Goal: Task Accomplishment & Management: Complete application form

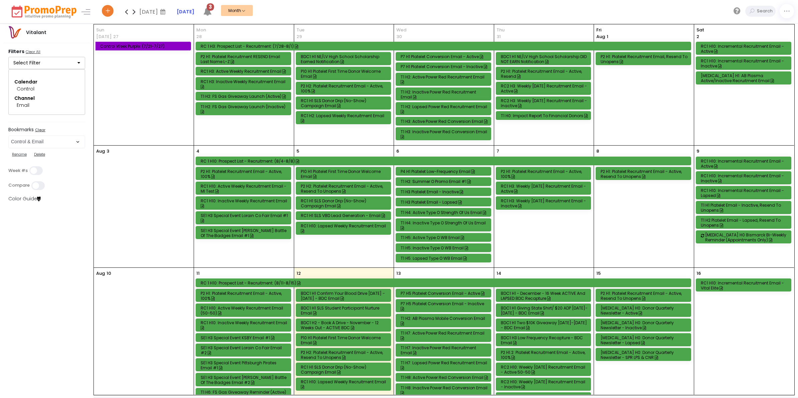
select select "286"
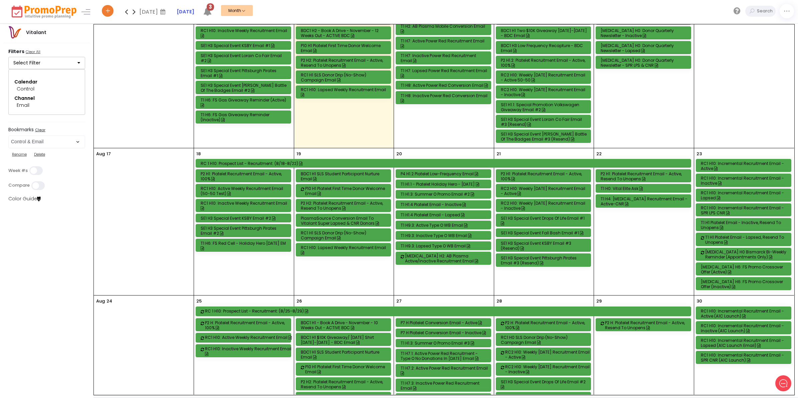
click at [729, 168] on div "RC1 H10: Incremental Recruitment Email - Active" at bounding box center [744, 166] width 87 height 10
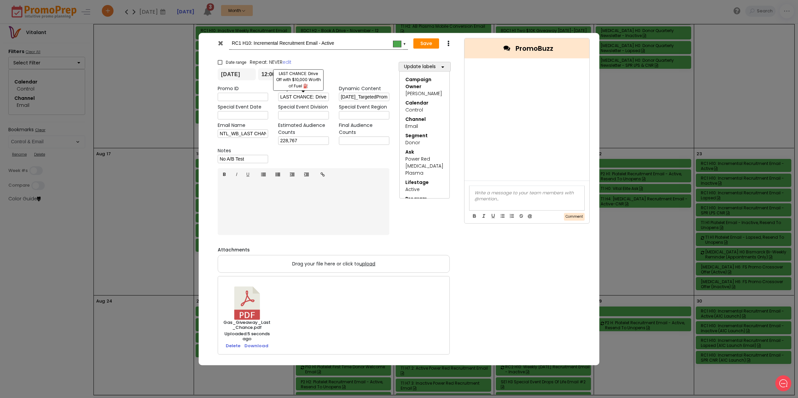
click at [306, 96] on input "LAST CHANCE: Drive Off with $10,000 Worth of Fuel ⛽" at bounding box center [303, 97] width 50 height 8
paste input "ENDS SOON! A $10 Gift Card & Chance for $10,000 Worth of Fuel."
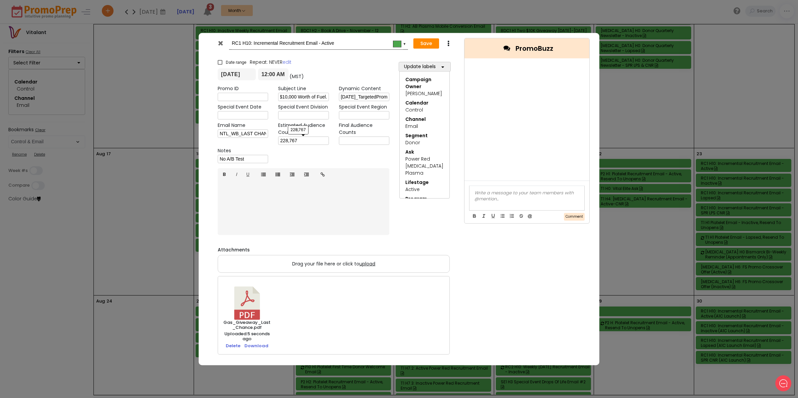
type input "ENDS SOON! A $10 Gift Card & Chance for $10,000 Worth of Fuel."
click at [309, 140] on input "228,767" at bounding box center [303, 140] width 50 height 8
click at [423, 44] on button "Save" at bounding box center [426, 43] width 26 height 11
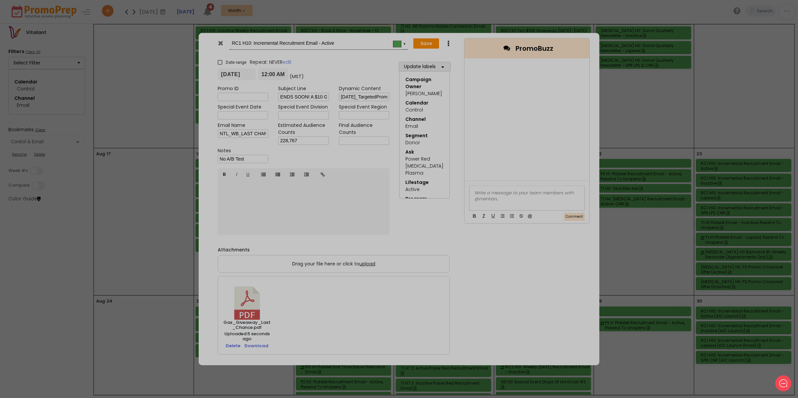
type input "[DATE]"
type input "00:00"
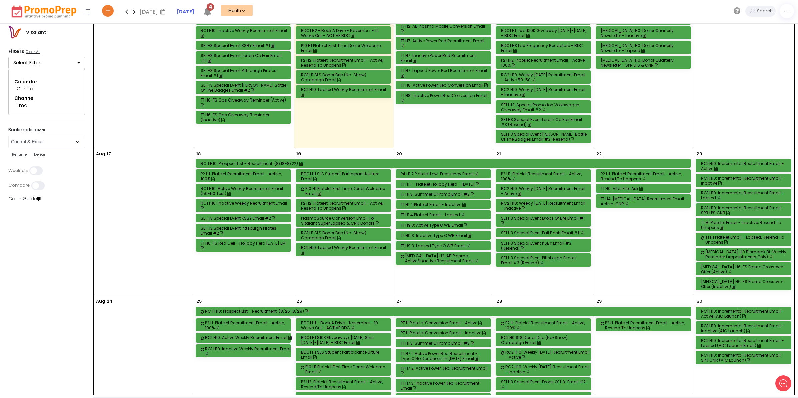
click at [728, 170] on div "RC1 H10: Incremental Recruitment Email - Active" at bounding box center [744, 166] width 87 height 10
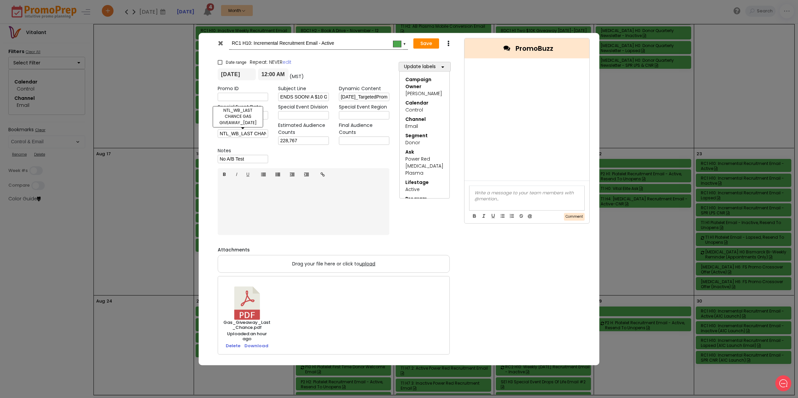
click at [244, 135] on input "NTL_WB_LAST CHANCE GAS GIVEAWAY_[DATE]" at bounding box center [243, 133] width 50 height 8
click at [221, 42] on icon at bounding box center [220, 43] width 5 height 7
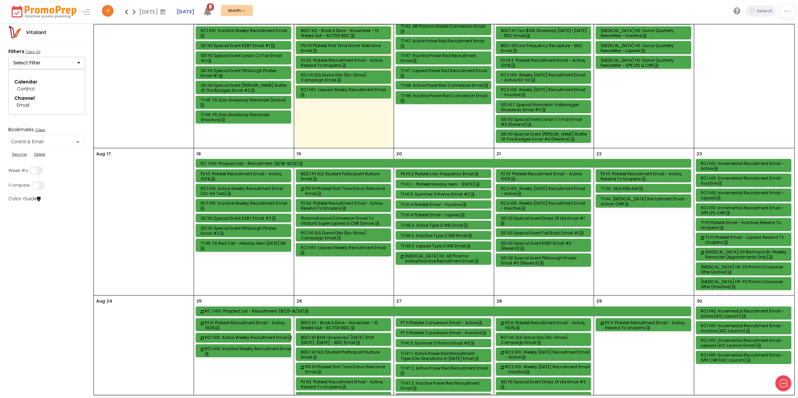
click at [133, 12] on icon at bounding box center [134, 11] width 8 height 13
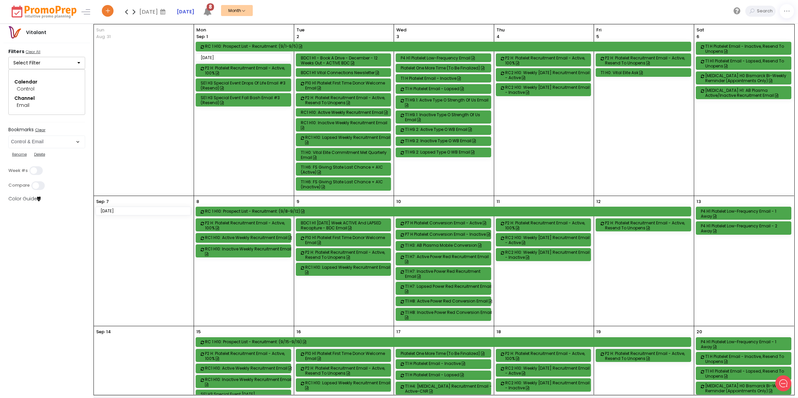
click at [127, 11] on icon at bounding box center [126, 11] width 8 height 13
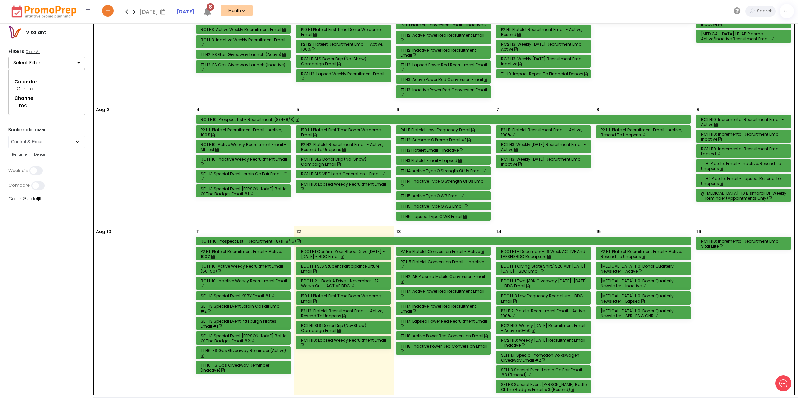
scroll to position [167, 0]
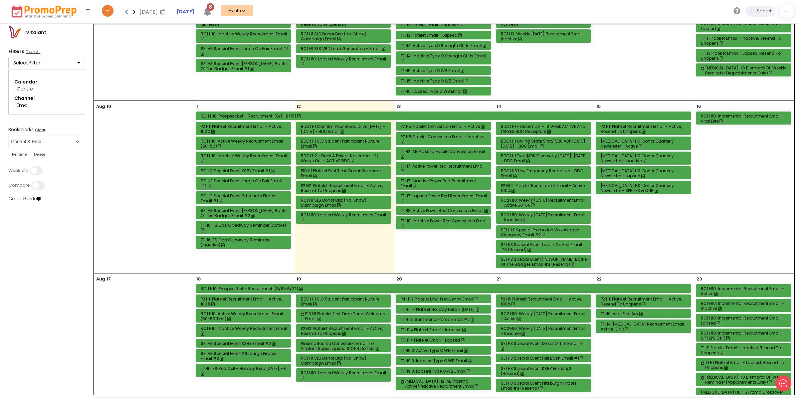
click at [633, 146] on div "[MEDICAL_DATA] H0: Donor Quarterly Newsletter - Active" at bounding box center [643, 144] width 87 height 10
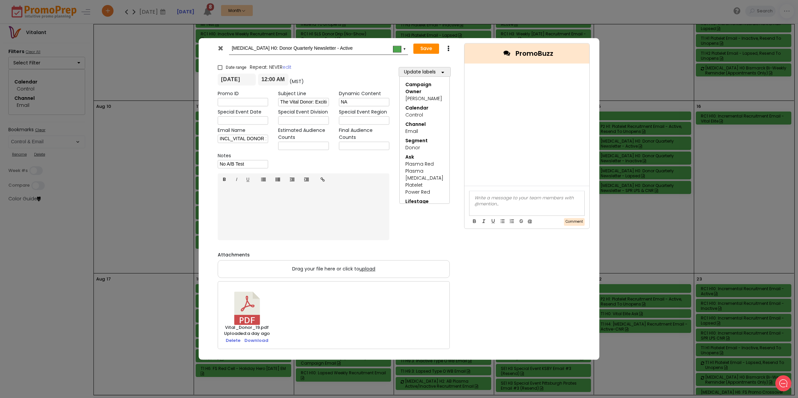
click at [448, 49] on icon at bounding box center [448, 48] width 5 height 7
click at [475, 63] on link "Duplicate" at bounding box center [469, 61] width 46 height 14
type input "Copy of [MEDICAL_DATA] H0: Donor Quarterly Newsletter - Active"
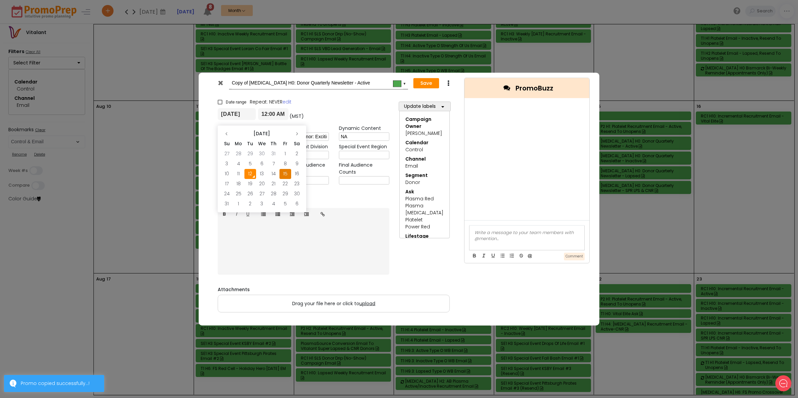
click at [244, 114] on input "[DATE]" at bounding box center [237, 114] width 38 height 12
click at [295, 134] on icon at bounding box center [297, 134] width 4 height 4
click at [285, 163] on td "12" at bounding box center [285, 164] width 12 height 10
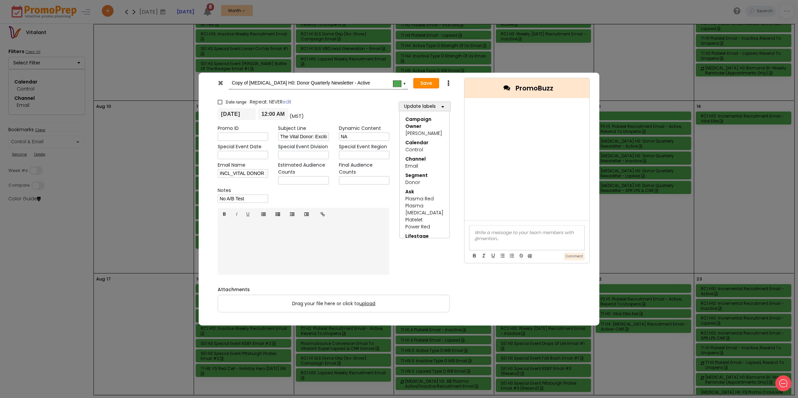
click at [423, 83] on button "Save" at bounding box center [426, 83] width 26 height 11
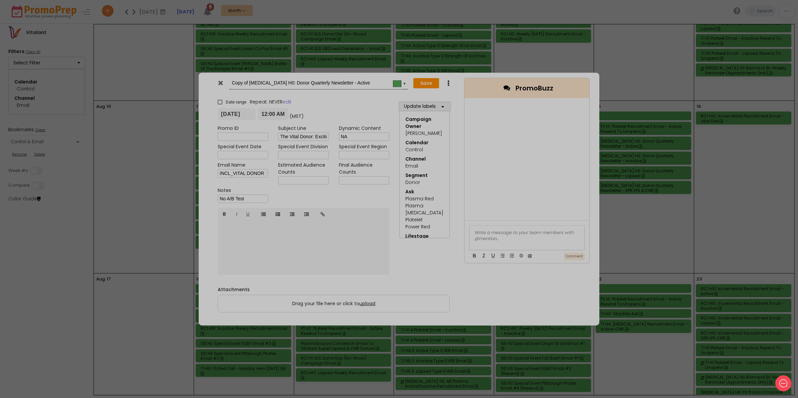
type input "[DATE]"
type input "00:00"
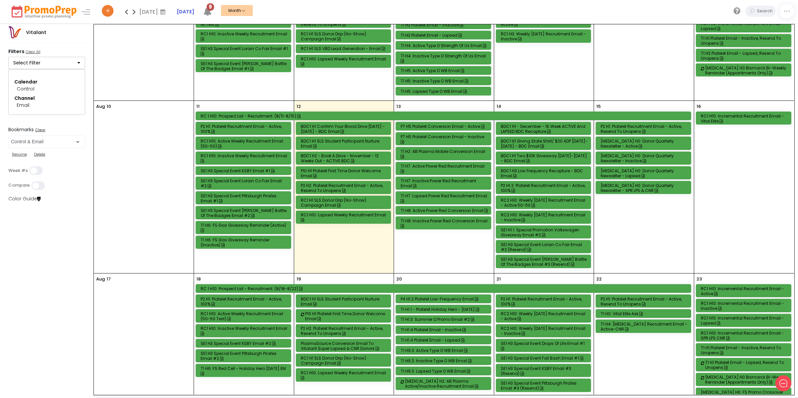
click at [637, 160] on div "[MEDICAL_DATA] H0: Donor Quarterly Newsletter - Inactive" at bounding box center [643, 158] width 87 height 10
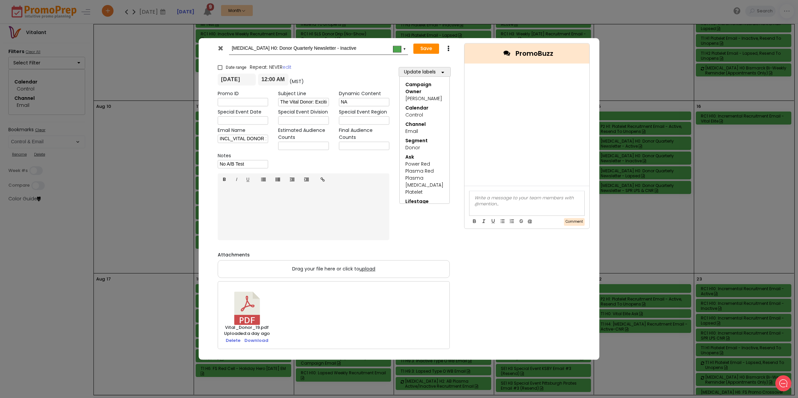
click at [448, 48] on icon at bounding box center [448, 48] width 5 height 7
click at [466, 58] on link "Duplicate" at bounding box center [469, 61] width 46 height 14
type input "Copy of [MEDICAL_DATA] H0: Donor Quarterly Newsletter - Inactive"
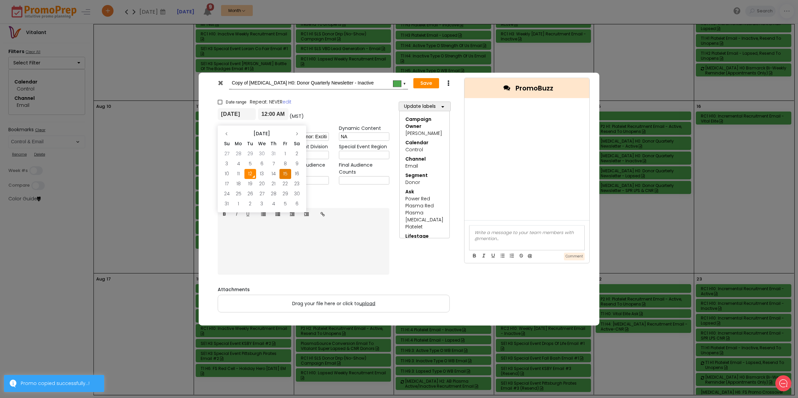
click at [246, 113] on input "[DATE]" at bounding box center [237, 114] width 38 height 12
click at [298, 134] on icon at bounding box center [297, 134] width 4 height 4
click at [286, 165] on td "12" at bounding box center [285, 164] width 12 height 10
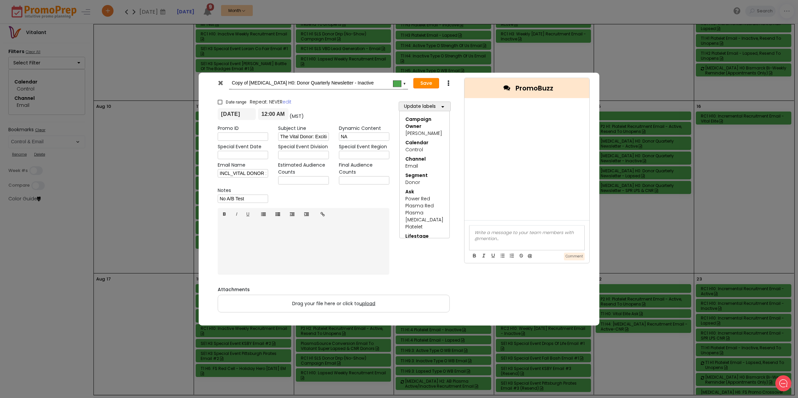
click at [423, 83] on button "Save" at bounding box center [426, 83] width 26 height 11
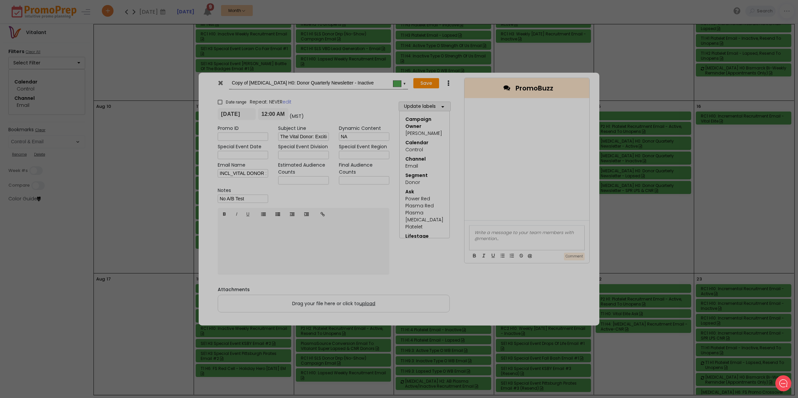
type input "[DATE]"
type input "00:00"
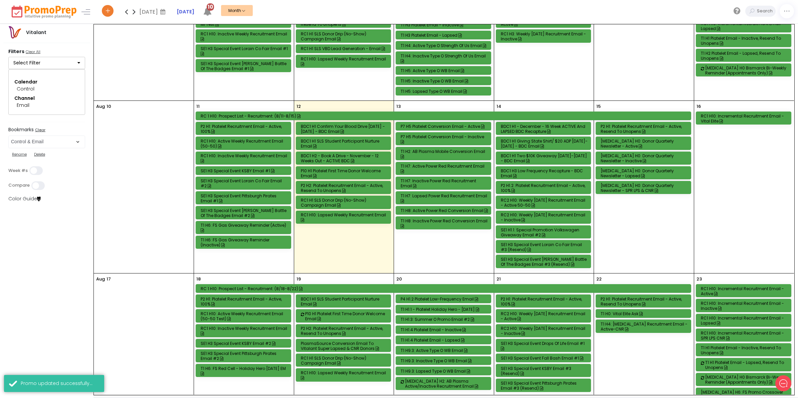
click at [646, 177] on div "[MEDICAL_DATA] H0: Donor Quarterly Newsletter - Lapsed" at bounding box center [643, 173] width 87 height 10
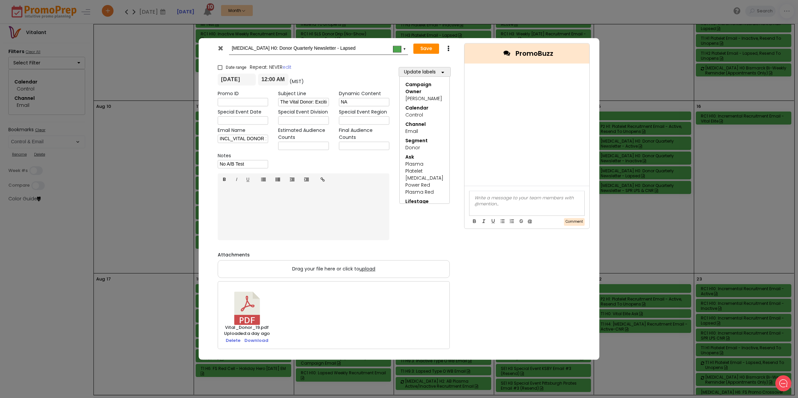
click at [448, 48] on icon at bounding box center [448, 48] width 5 height 7
click at [468, 60] on link "Duplicate" at bounding box center [469, 61] width 46 height 14
type input "Copy of [MEDICAL_DATA] H0: Donor Quarterly Newsletter - Lapsed"
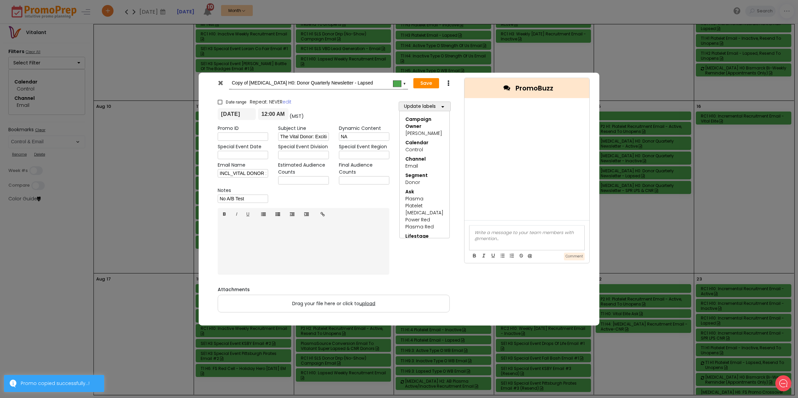
click at [246, 114] on input "[DATE]" at bounding box center [237, 114] width 38 height 12
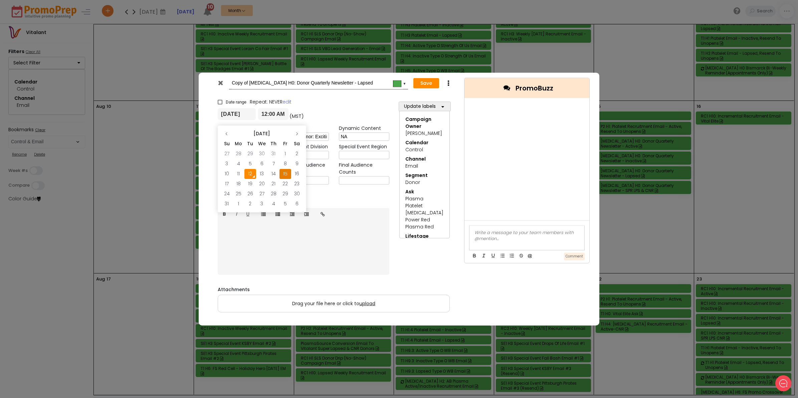
click at [218, 81] on icon at bounding box center [220, 82] width 5 height 7
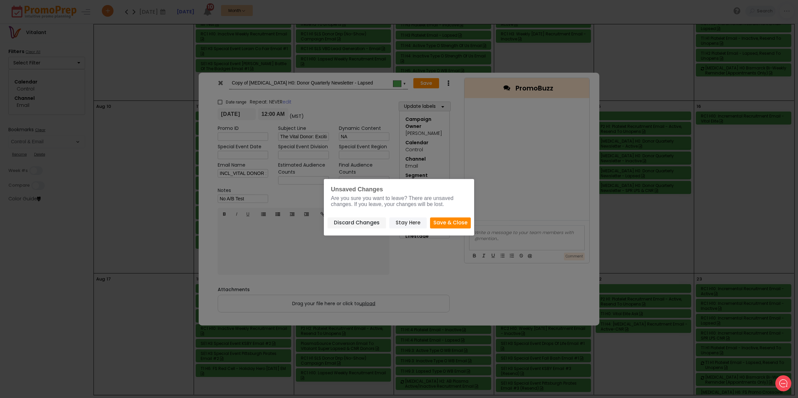
click at [406, 222] on button "Stay Here" at bounding box center [407, 222] width 37 height 11
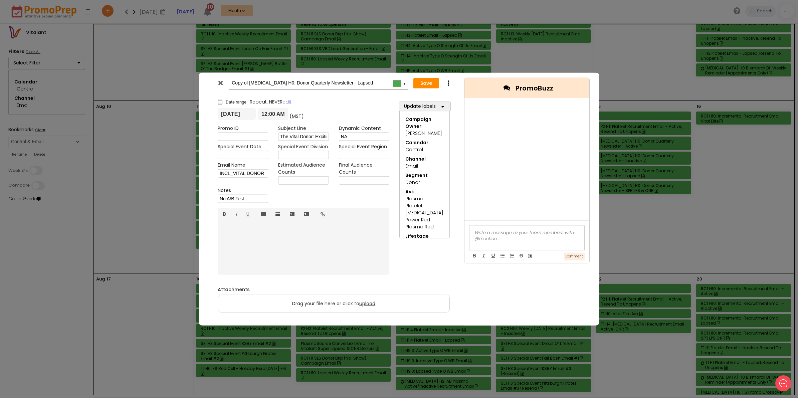
click at [448, 82] on icon at bounding box center [448, 83] width 5 height 7
click at [235, 114] on input "[DATE]" at bounding box center [237, 114] width 38 height 12
click at [298, 135] on icon at bounding box center [297, 134] width 4 height 4
click at [286, 160] on td "12" at bounding box center [285, 164] width 12 height 10
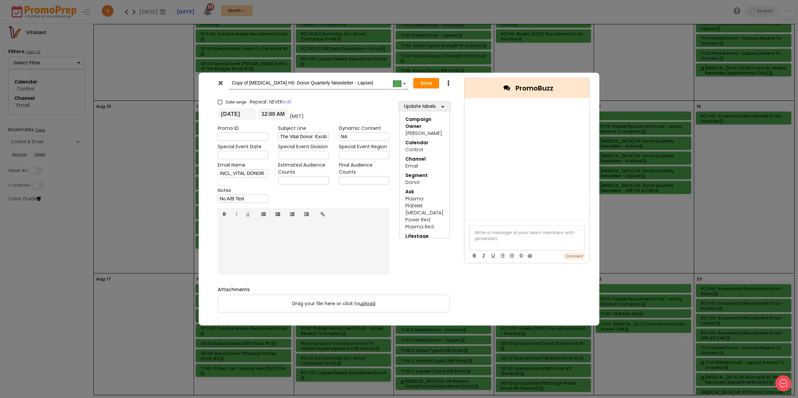
click at [422, 82] on button "Save" at bounding box center [426, 83] width 26 height 11
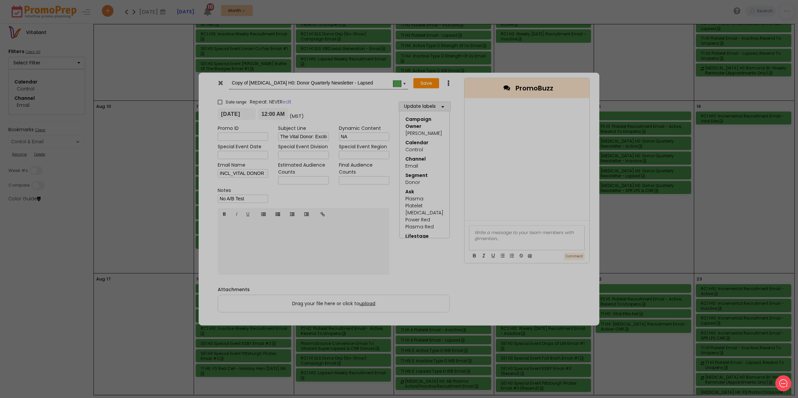
type input "[DATE]"
type input "00:00"
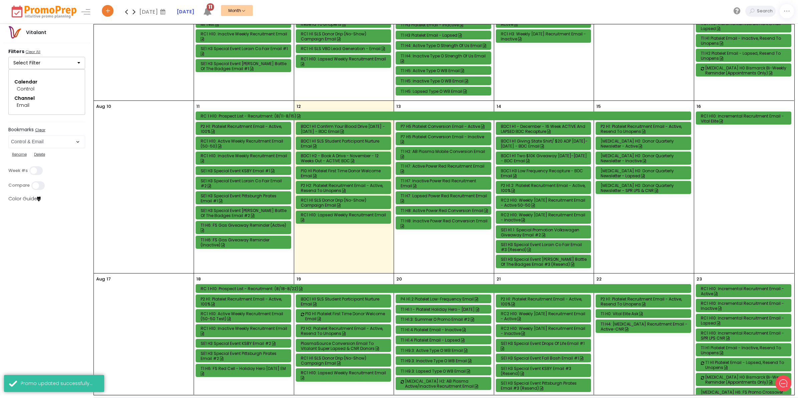
click at [134, 11] on icon at bounding box center [134, 11] width 8 height 13
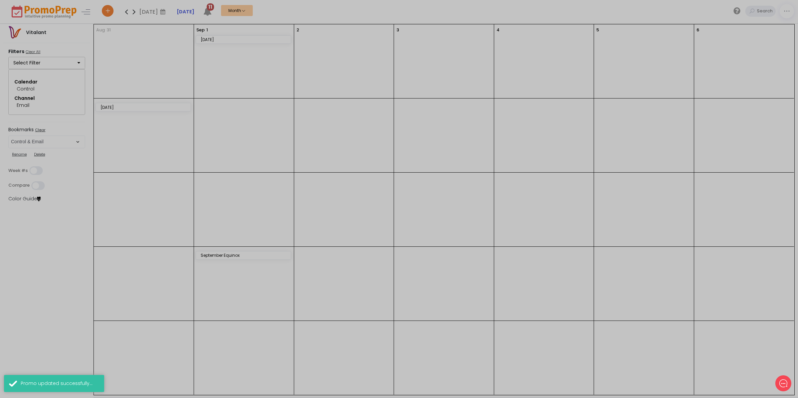
scroll to position [0, 0]
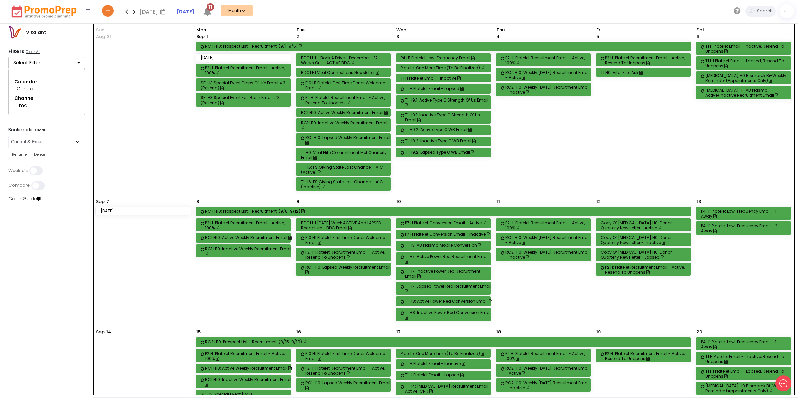
click at [635, 226] on div "Copy of [MEDICAL_DATA] H0: Donor Quarterly Newsletter - Active" at bounding box center [643, 225] width 87 height 10
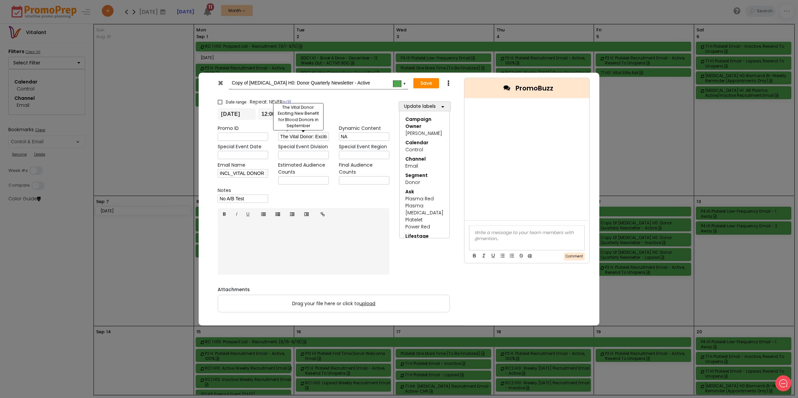
click at [281, 136] on input "The Vital Donor: Exciting New Benefit for Blood Donors in September" at bounding box center [303, 136] width 50 height 8
click at [221, 81] on icon at bounding box center [220, 82] width 5 height 7
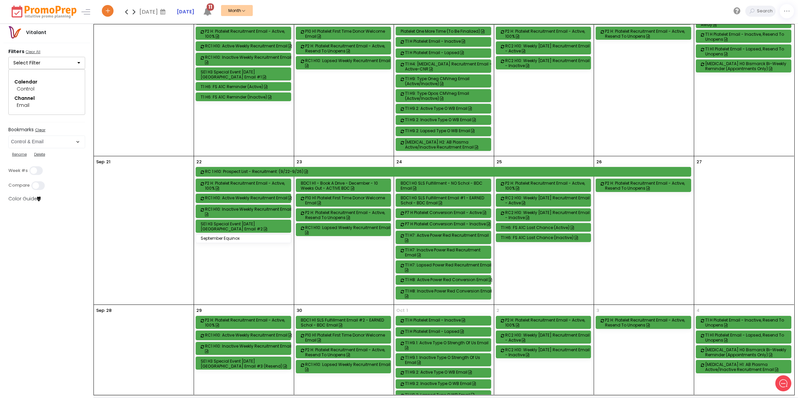
scroll to position [334, 0]
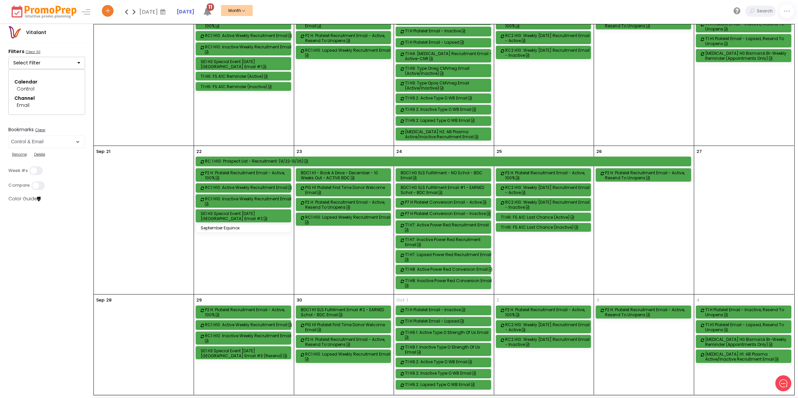
click at [125, 10] on icon at bounding box center [126, 11] width 8 height 13
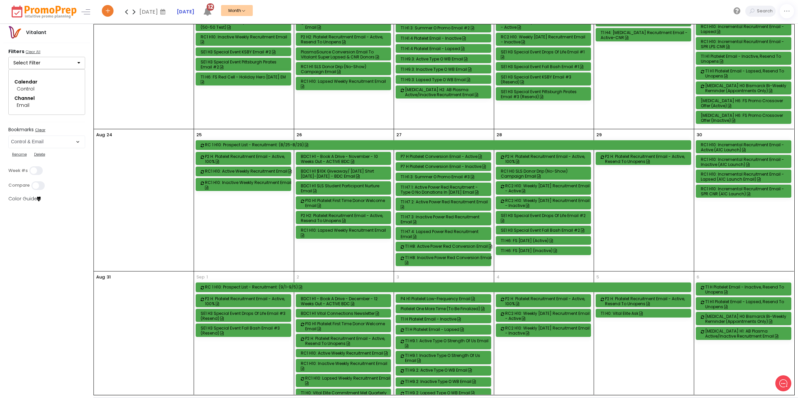
scroll to position [459, 0]
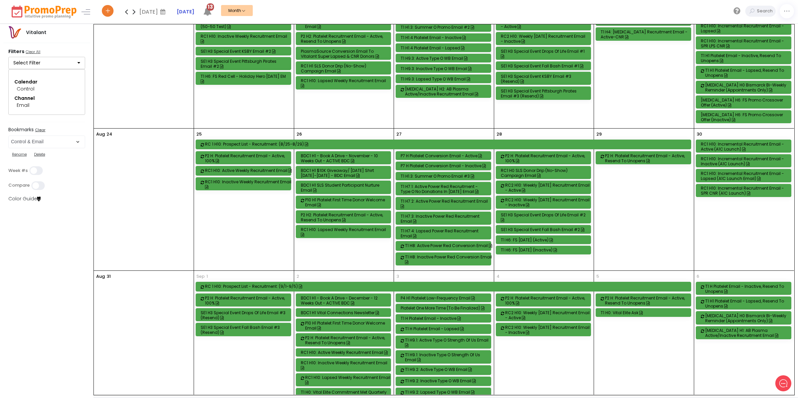
click at [248, 172] on div "RC1 H10: Active Weekly Recruitment Email" at bounding box center [248, 170] width 87 height 5
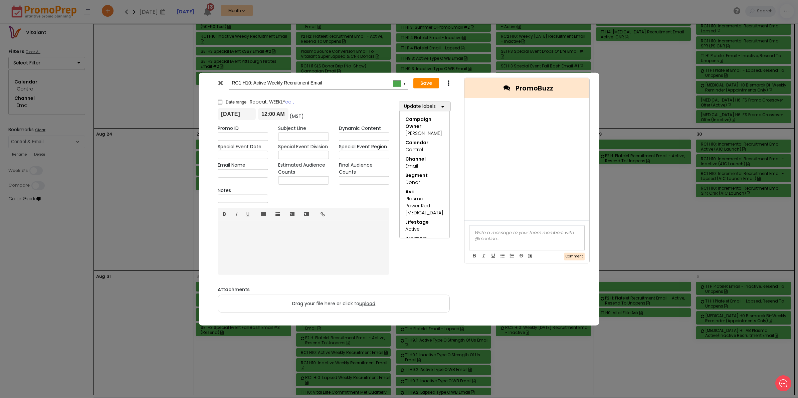
click at [300, 137] on input "text" at bounding box center [303, 136] width 50 height 8
paste input "Custom T-Shirt + $20 for [DATE] Donors 👕 💳"
type input "Custom T-Shirt + $20 for [DATE] Donors 👕 💳"
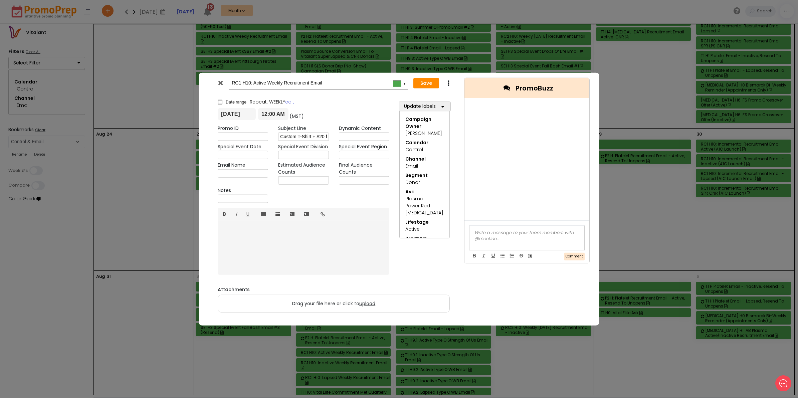
click at [356, 137] on input "text" at bounding box center [364, 136] width 50 height 8
paste input "[DATE]_TargetedPromosRC_graphics_8.29-9.[DATE]_TargetedPromosRC_copy_8.29-9.[DA…"
type input "[DATE]_TargetedPromosRC_graphics_8.29-9.[DATE]_TargetedPromosRC_copy_8.29-9.[DA…"
click at [250, 172] on input "text" at bounding box center [243, 173] width 50 height 8
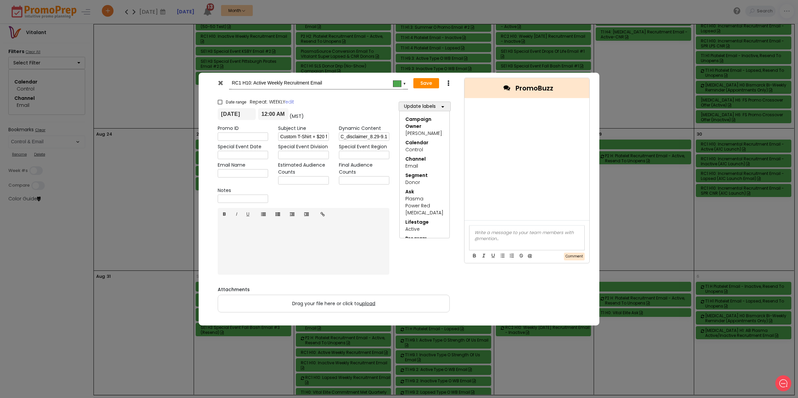
scroll to position [0, 0]
click at [225, 173] on input "text" at bounding box center [243, 173] width 50 height 8
paste input "INCL_WB_LAUNCH GIVING STATE TEE_[DATE]"
type input "INCL_WB_LAUNCH GIVING STATE TEE_[DATE]"
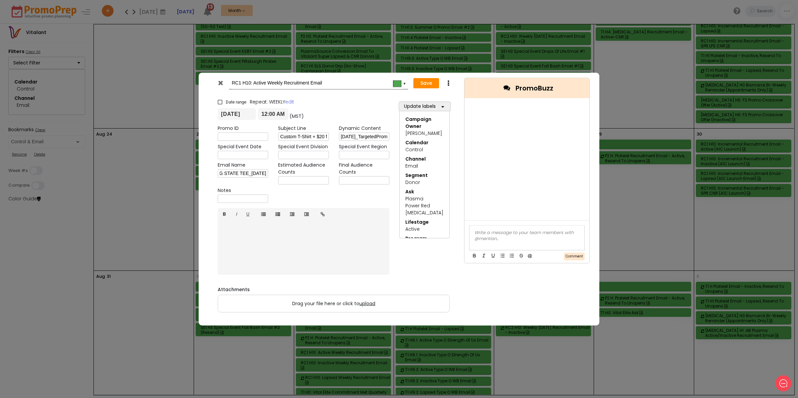
click at [234, 198] on input "text" at bounding box center [243, 199] width 50 height 8
type input "No SL A/B Test"
click at [368, 303] on span "upload" at bounding box center [367, 303] width 16 height 7
click at [0, 0] on input "Drag your file here or click to upload" at bounding box center [0, 0] width 0 height 0
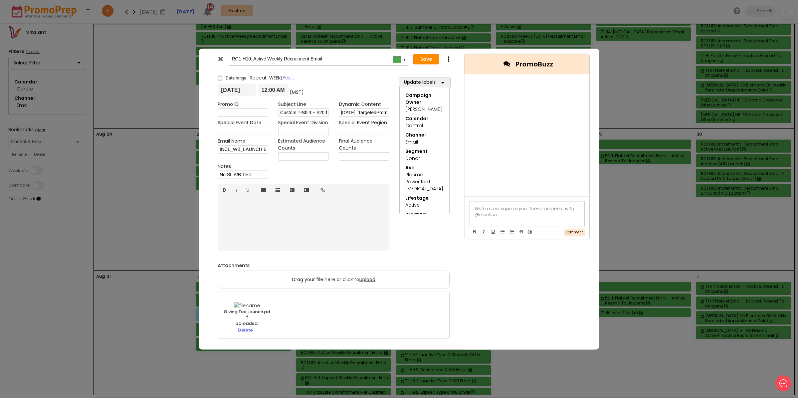
click at [426, 57] on button "Save" at bounding box center [426, 59] width 26 height 11
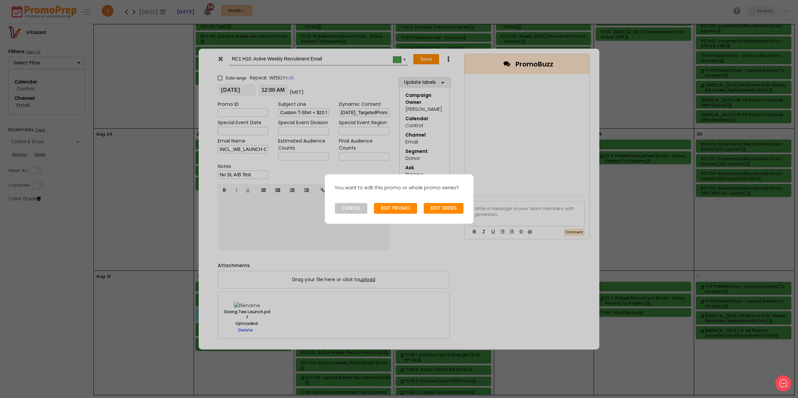
click at [391, 209] on button "EDIT PROMO" at bounding box center [395, 208] width 43 height 11
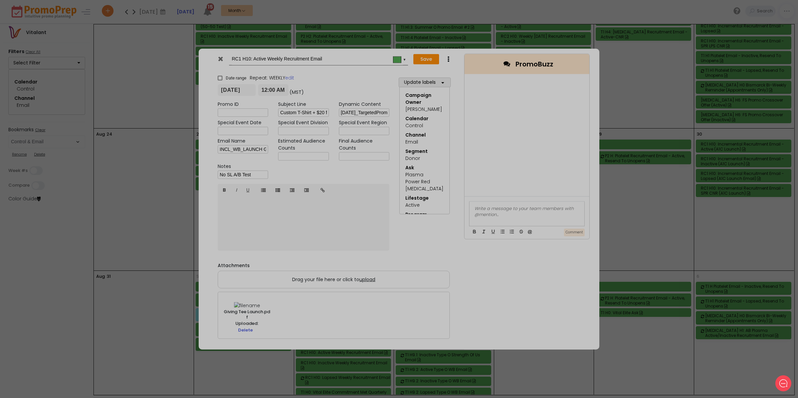
type input "[DATE]"
type input "00:00"
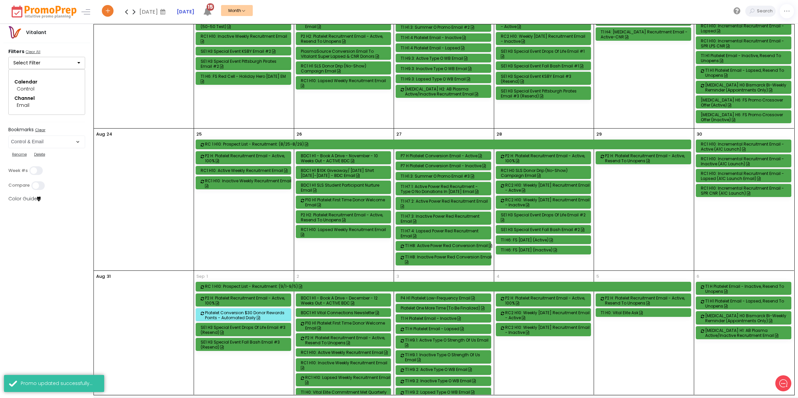
click at [241, 186] on div "RC1 H10: Inactive Weekly Recruitment Email" at bounding box center [248, 183] width 87 height 10
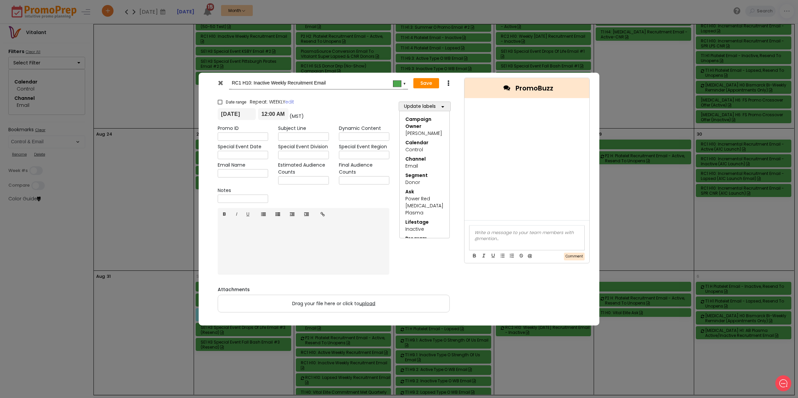
click at [297, 134] on input "text" at bounding box center [303, 136] width 50 height 8
type input "Custom T-Shirt + $20 for [DATE] Donors 👕 💳"
type input "[DATE]_TargetedPromosRC_graphics_8.29-9.[DATE]_TargetedPromosRC_copy_8.29-9.[DA…"
type input "INCL_WB_LAUNCH GIVING STATE TEE_[DATE]"
type input "No SL A/B Test"
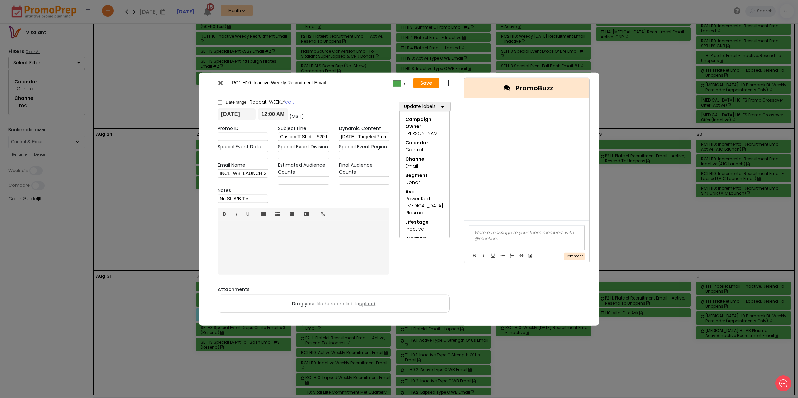
drag, startPoint x: 256, startPoint y: 200, endPoint x: 199, endPoint y: 196, distance: 57.2
click at [199, 196] on div "RC1 H10: Inactive Weekly Recruitment Email #4ca64c ▼ Save Duplicate Delete × Da…" at bounding box center [399, 199] width 400 height 253
click at [368, 303] on span "upload" at bounding box center [367, 303] width 16 height 7
click at [0, 0] on input "Drag your file here or click to upload" at bounding box center [0, 0] width 0 height 0
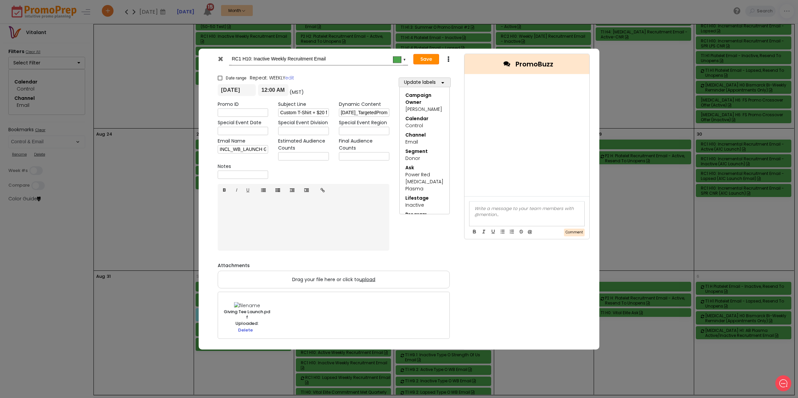
click at [425, 59] on button "Save" at bounding box center [426, 59] width 26 height 11
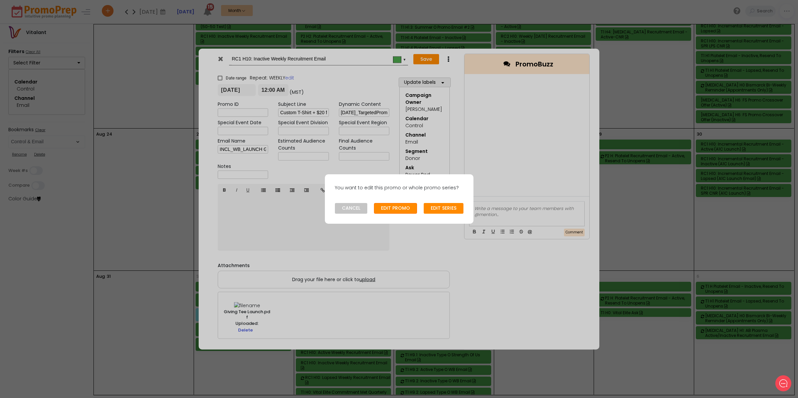
click at [394, 208] on button "EDIT PROMO" at bounding box center [395, 208] width 43 height 11
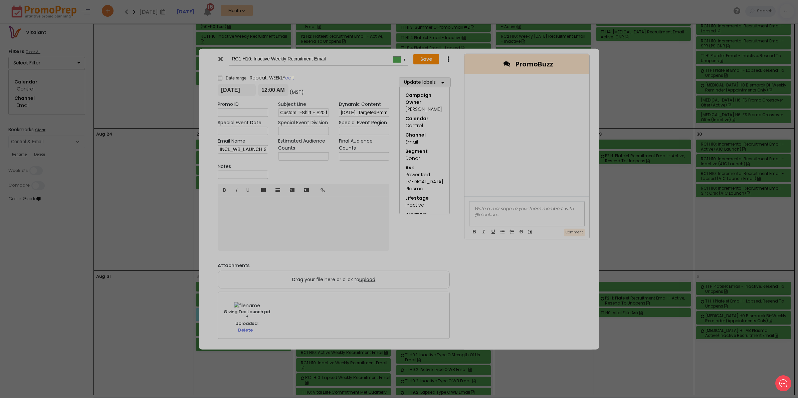
type input "[DATE]"
type input "00:00"
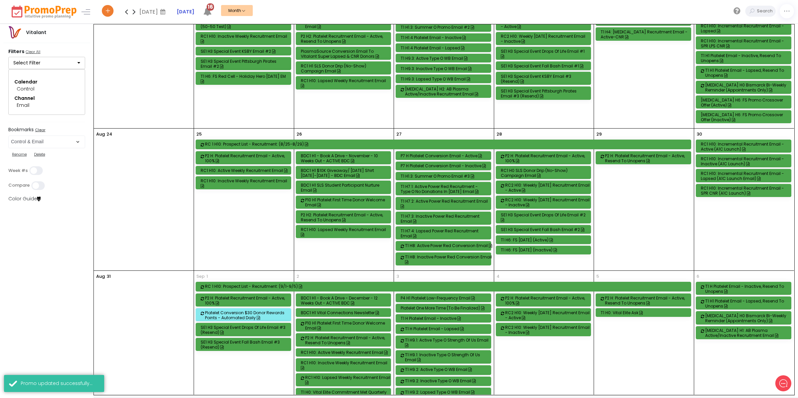
click at [265, 147] on div "RC 1 H10: Prospect List - Recruitment: (8/25-8/29)" at bounding box center [448, 144] width 487 height 5
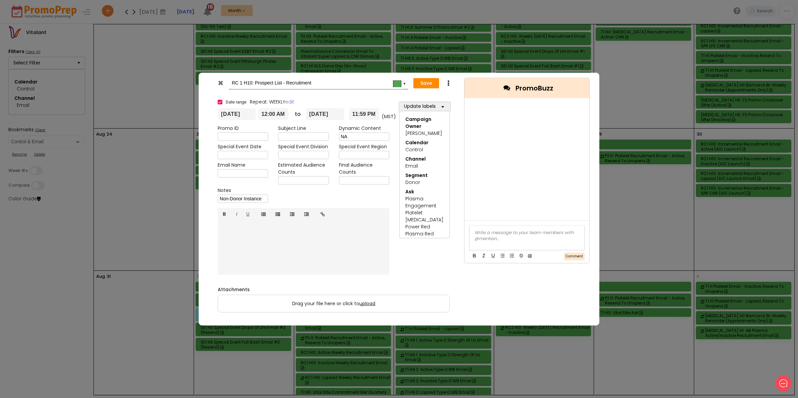
click at [315, 135] on input "text" at bounding box center [303, 136] width 50 height 8
paste input "Custom T-Shirt + $20 for [DATE] Donors 👕 💳"
type input "Custom T-Shirt + $20 for [DATE] Donors 👕 💳"
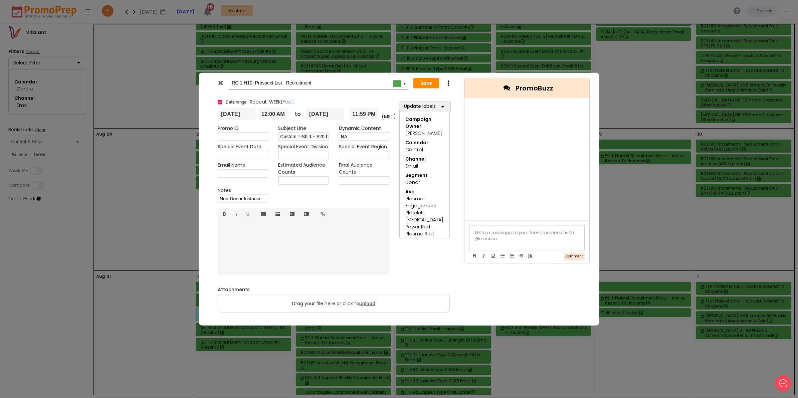
click at [259, 173] on input "text" at bounding box center [243, 173] width 50 height 8
click at [233, 170] on input "text" at bounding box center [243, 173] width 50 height 8
paste input "INCL_WB_LAUNCH GIVING STATE TEE_[DATE]"
type input "INCL_WB_LAUNCH GIVING STATE TEE_[DATE]"
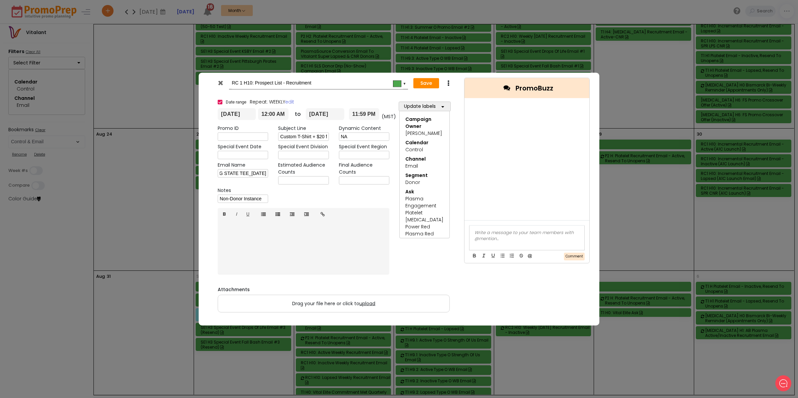
scroll to position [0, 0]
click at [369, 303] on span "upload" at bounding box center [367, 303] width 16 height 7
click at [0, 0] on input "Drag your file here or click to upload" at bounding box center [0, 0] width 0 height 0
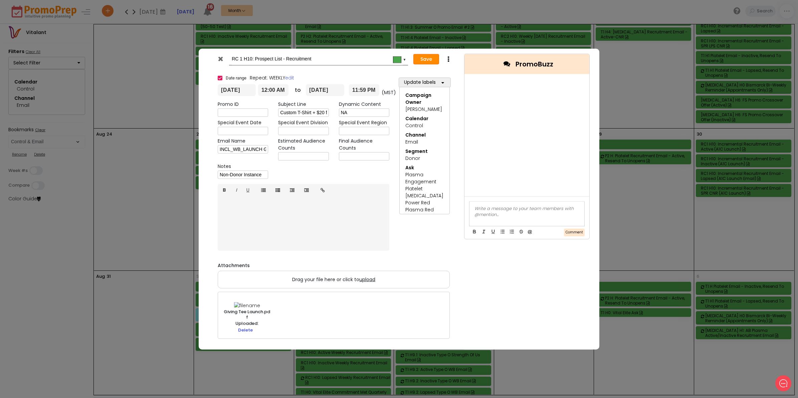
click at [426, 59] on button "Save" at bounding box center [426, 59] width 26 height 11
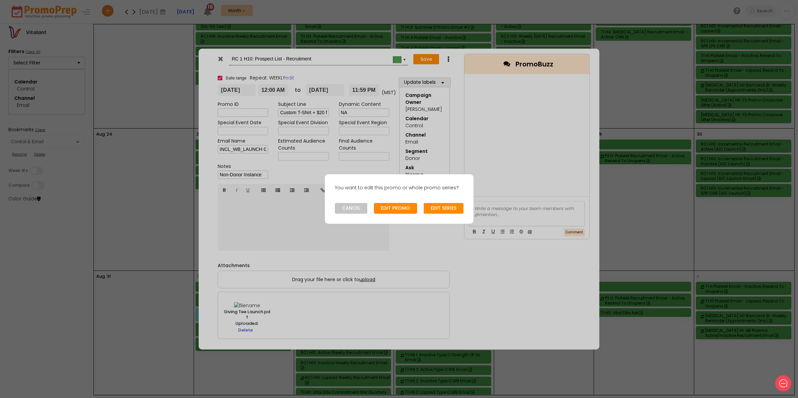
click at [401, 207] on button "EDIT PROMO" at bounding box center [395, 208] width 43 height 11
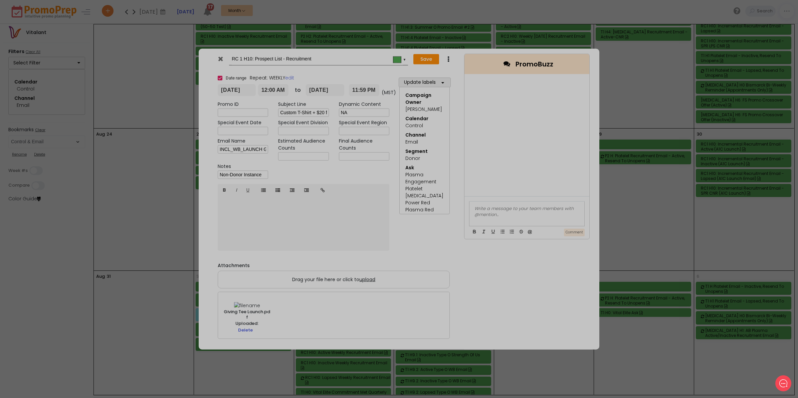
type input "[DATE]"
type input "00:00"
type input "[DATE]"
type input "23:59"
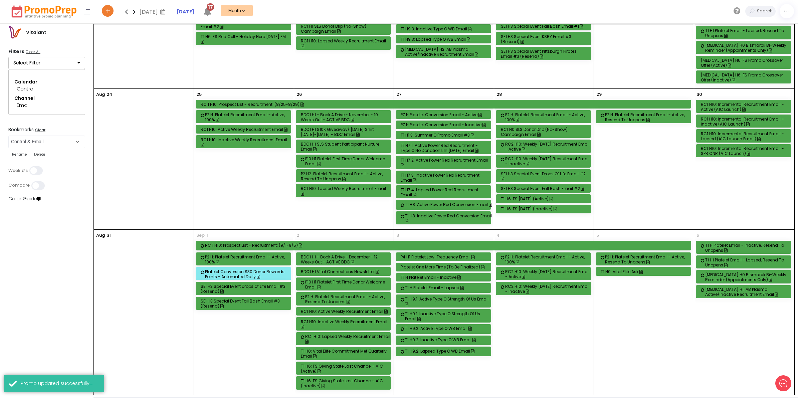
scroll to position [504, 0]
click at [344, 188] on div "RC1 H10: Lapsed Weekly Recruitment Email" at bounding box center [344, 191] width 87 height 10
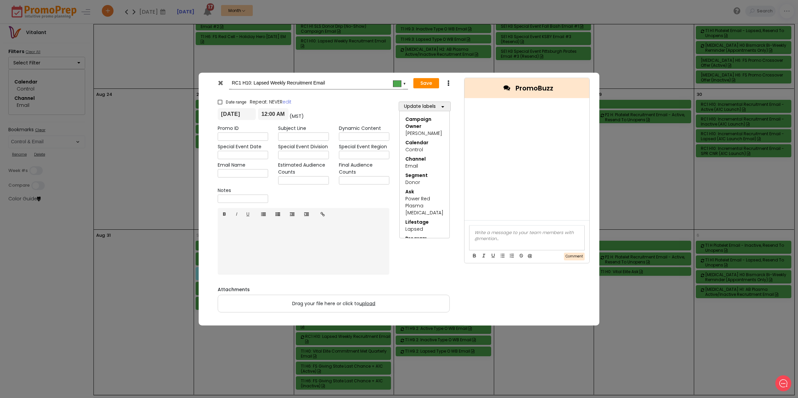
click at [298, 136] on input "text" at bounding box center [303, 136] width 50 height 8
paste input "Custom T-Shirt + $30 for [DATE] Donors 👕 💳"
type input "Custom T-Shirt + $30 for [DATE] Donors 👕 💳"
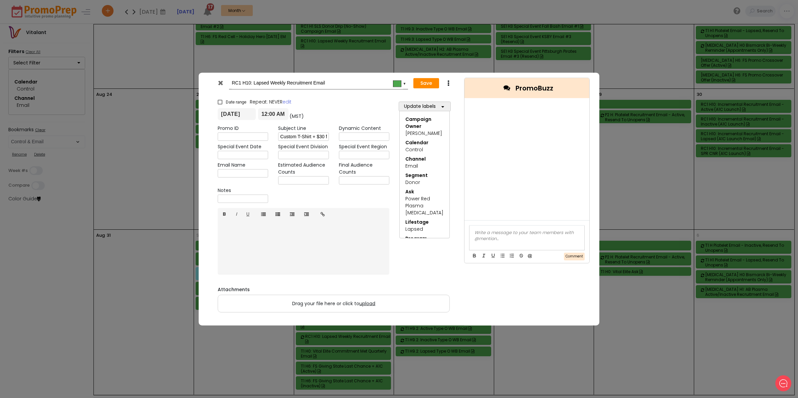
click at [358, 134] on input "text" at bounding box center [364, 136] width 50 height 8
type input "[DATE]_TargetedPromosRC_graphics_8.29-9.[DATE]_TargetedPromosRC_copy_8.29-9.[DA…"
type input "INCL_WB_LAUNCH GIVING STATE TEE_[DATE]"
click at [369, 302] on span "upload" at bounding box center [367, 303] width 16 height 7
click at [0, 0] on input "Drag your file here or click to upload" at bounding box center [0, 0] width 0 height 0
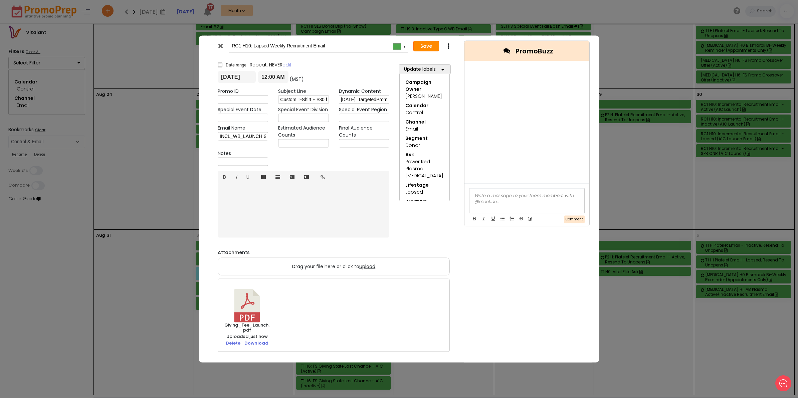
click at [427, 46] on button "Save" at bounding box center [426, 46] width 26 height 11
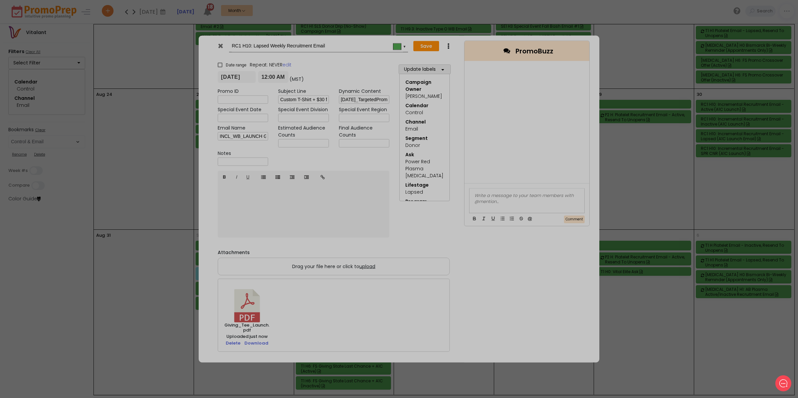
type input "[DATE]"
type input "00:00"
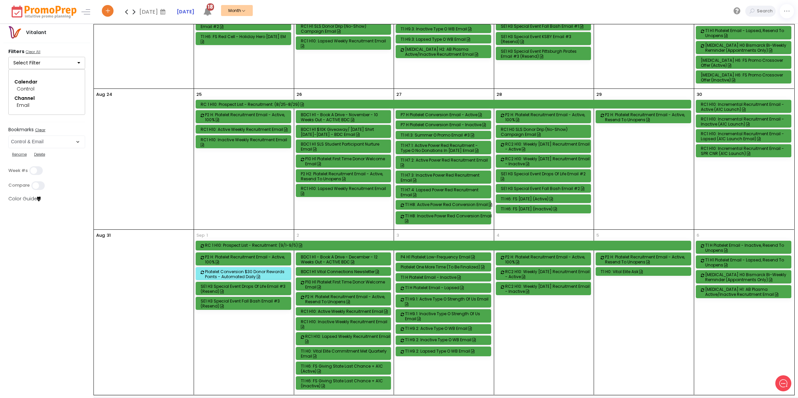
click at [542, 272] on div "RC2 H10: Weekly [DATE] Recruitment Email - Active" at bounding box center [548, 274] width 87 height 10
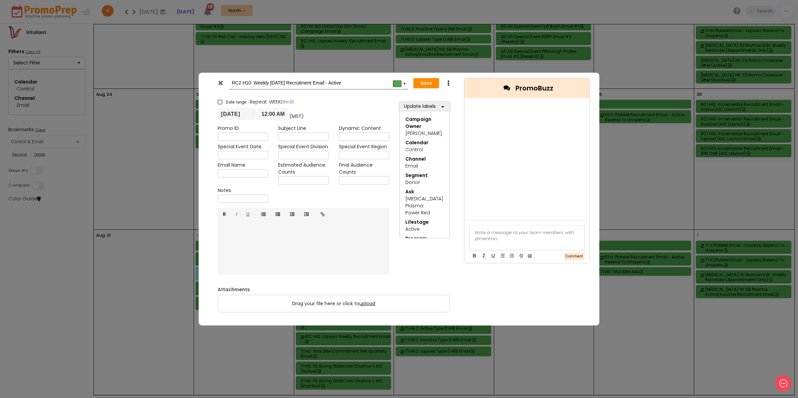
click at [300, 137] on input "text" at bounding box center [303, 136] width 50 height 8
paste input "Donate This Weekend for $20 + Customized Tee 💳 👕"
type input "Donate This Weekend for $20 + Customized Tee 💳 👕"
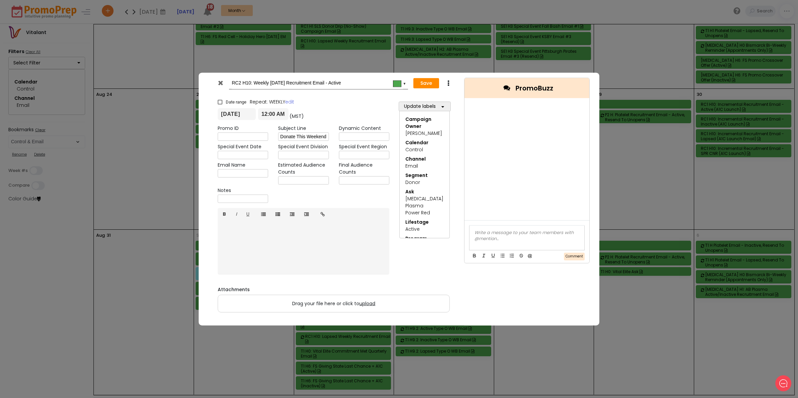
click at [356, 136] on input "text" at bounding box center [364, 136] width 50 height 8
paste input "[DATE]_TargetedPromosRC_graphics_8.29-9.[DATE]_TargetedPromosRC_copy_8.29-9.[DA…"
type input "[DATE]_TargetedPromosRC_graphics_8.29-9.[DATE]_TargetedPromosRC_copy_8.29-9.[DA…"
click at [240, 175] on input "text" at bounding box center [243, 173] width 50 height 8
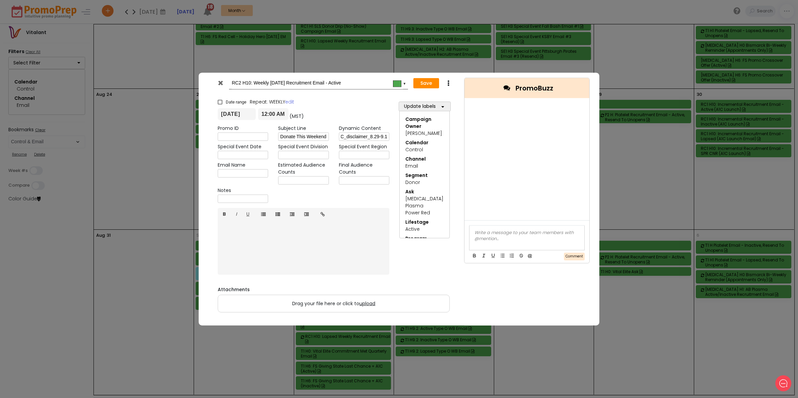
scroll to position [0, 0]
type input "INCL_WB_LAUNCH GIVING STATE TEE_[DATE]"
click at [368, 304] on span "upload" at bounding box center [367, 303] width 16 height 7
click at [0, 0] on input "Drag your file here or click to upload" at bounding box center [0, 0] width 0 height 0
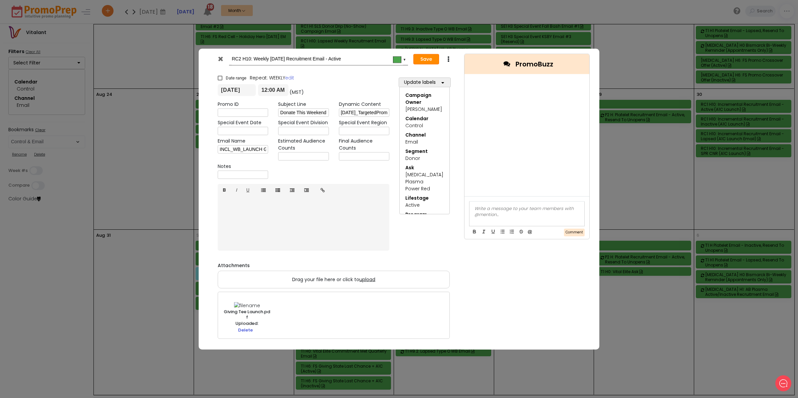
click at [426, 58] on button "Save" at bounding box center [426, 59] width 26 height 11
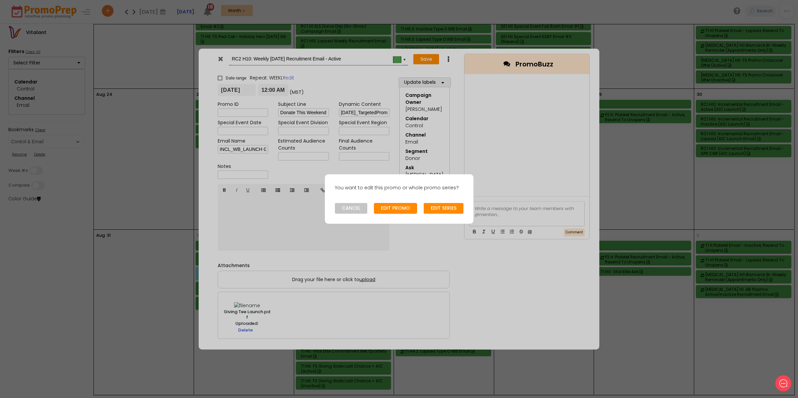
click at [397, 207] on button "EDIT PROMO" at bounding box center [395, 208] width 43 height 11
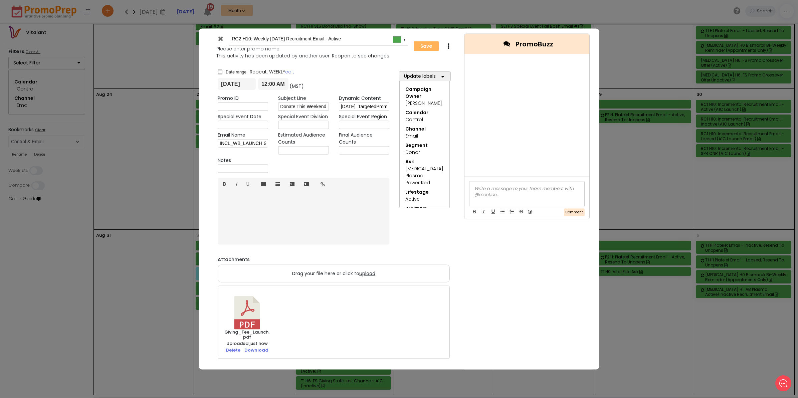
type input "[DATE]"
type input "00:00"
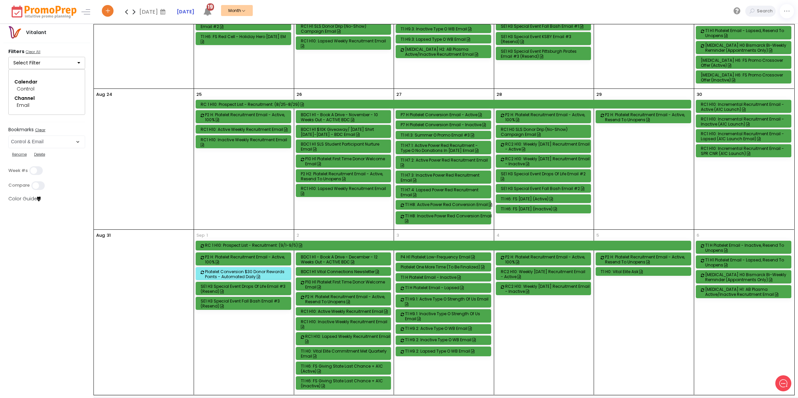
click at [546, 274] on div "RC2 H10: Weekly [DATE] Recruitment Email - Active" at bounding box center [544, 274] width 87 height 10
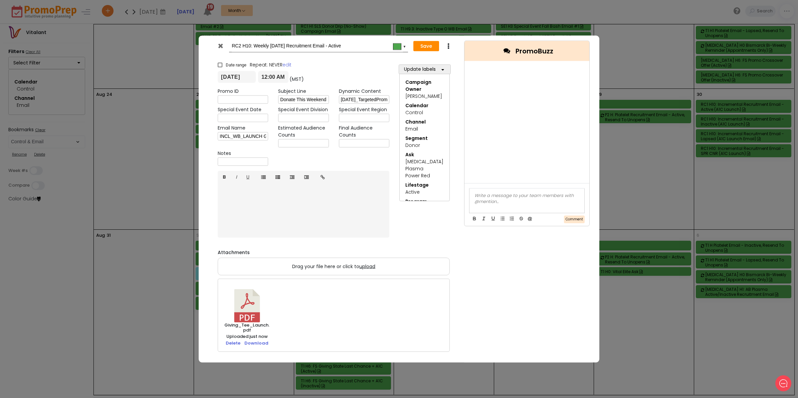
click at [221, 49] on div at bounding box center [221, 47] width 16 height 10
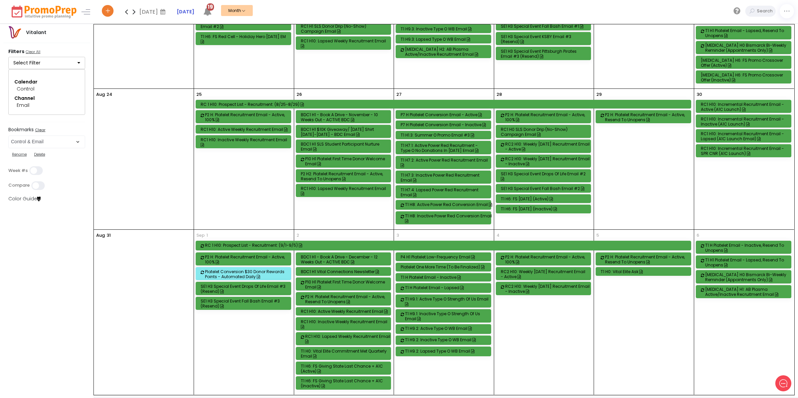
click at [548, 287] on div "RC2 H10: Weekly [DATE] Recruitment Email - Inactive" at bounding box center [548, 289] width 87 height 10
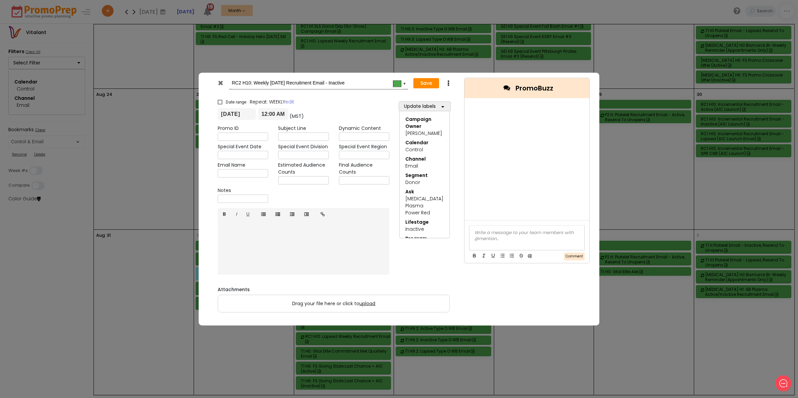
click at [289, 136] on input "text" at bounding box center [303, 136] width 50 height 8
type input "Donate This Weekend for $20 + Customized Tee 💳 👕"
type input "[DATE]_TargetedPromosRC_graphics_8.29-9.[DATE]_TargetedPromosRC_copy_8.29-9.[DA…"
type input "INCL_WB_LAUNCH GIVING STATE TEE_[DATE]"
click at [367, 302] on span "upload" at bounding box center [367, 303] width 16 height 7
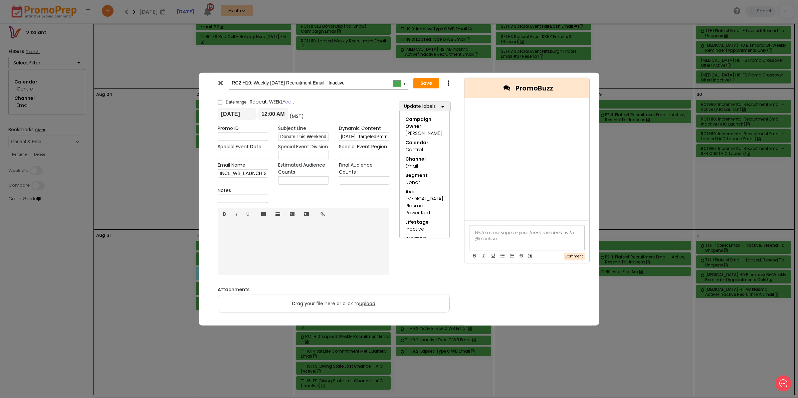
click at [0, 0] on input "Drag your file here or click to upload" at bounding box center [0, 0] width 0 height 0
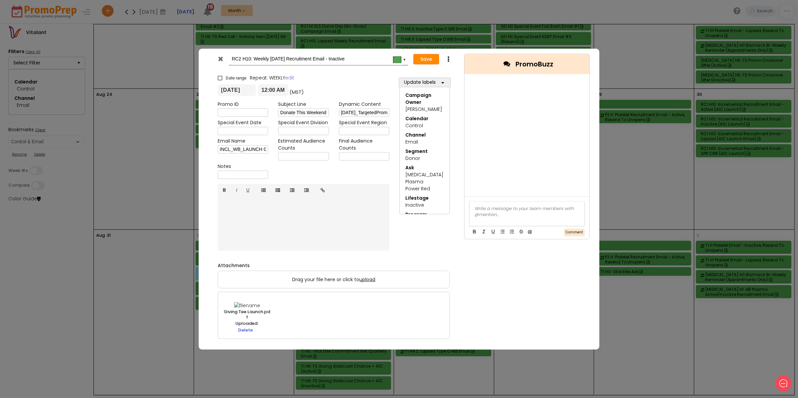
click at [427, 57] on button "Save" at bounding box center [426, 59] width 26 height 11
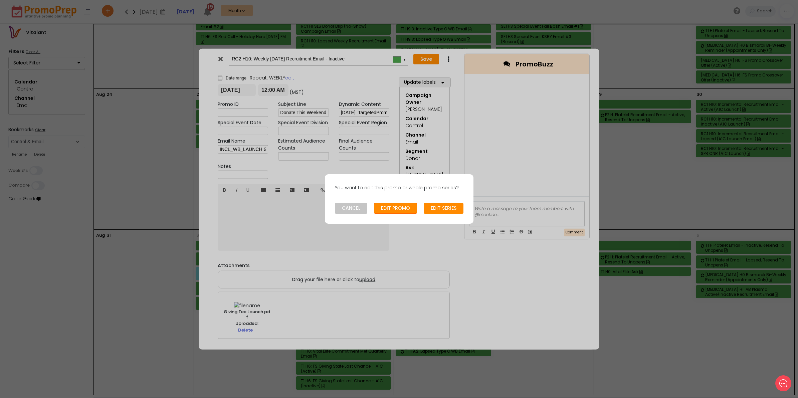
click at [398, 206] on button "EDIT PROMO" at bounding box center [395, 208] width 43 height 11
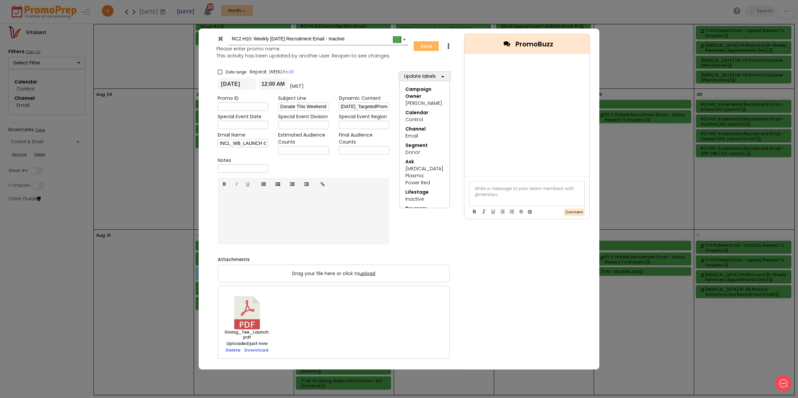
type input "[DATE]"
type input "00:00"
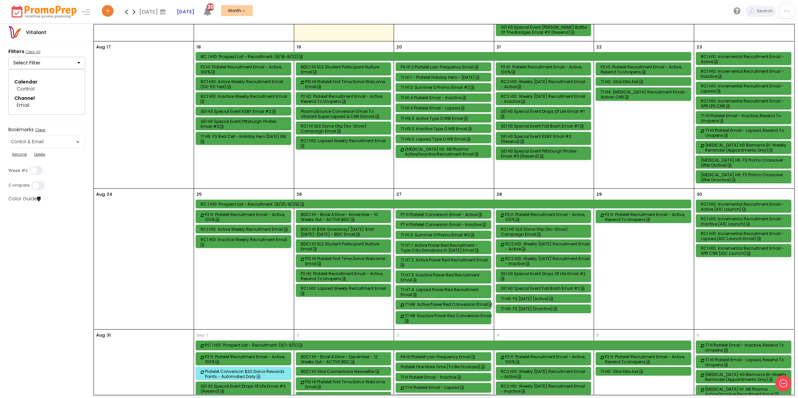
scroll to position [379, 0]
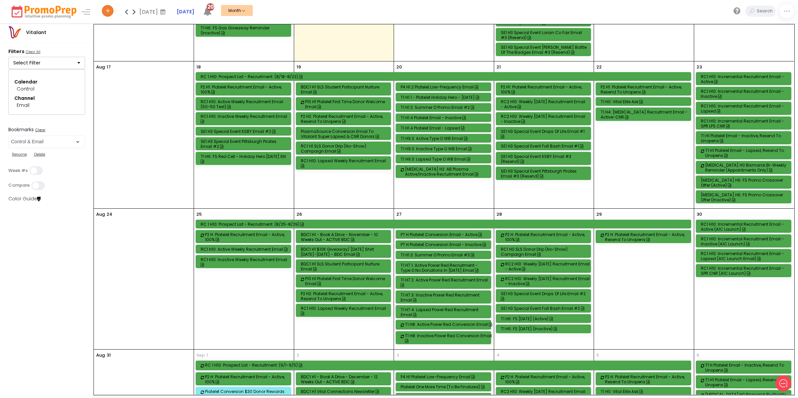
click at [735, 229] on div "RC1 H10: Incremental Recruitment Email - Active (A1C Launch)" at bounding box center [744, 227] width 87 height 10
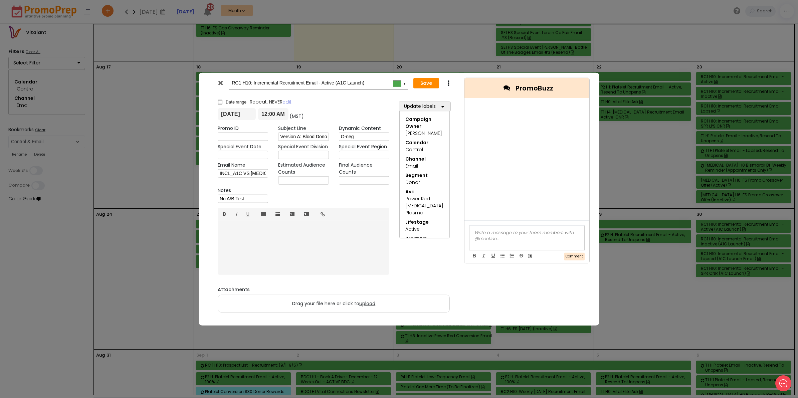
click at [221, 82] on icon at bounding box center [220, 82] width 5 height 7
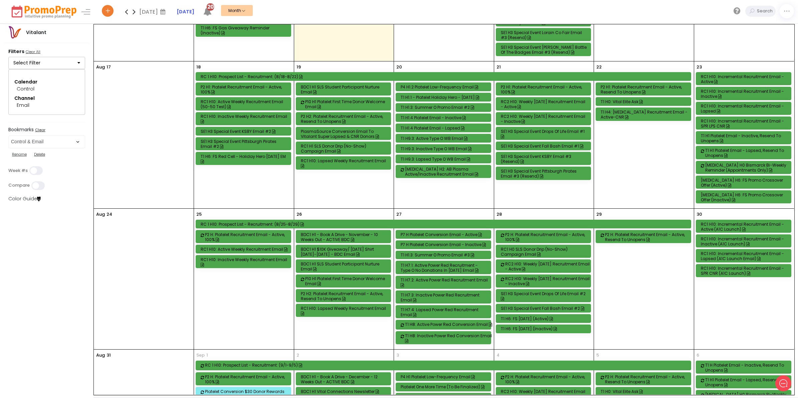
click at [733, 244] on div "RC1 H10: Incremental Recruitment Email - Inactive (A1C Launch)" at bounding box center [744, 241] width 87 height 10
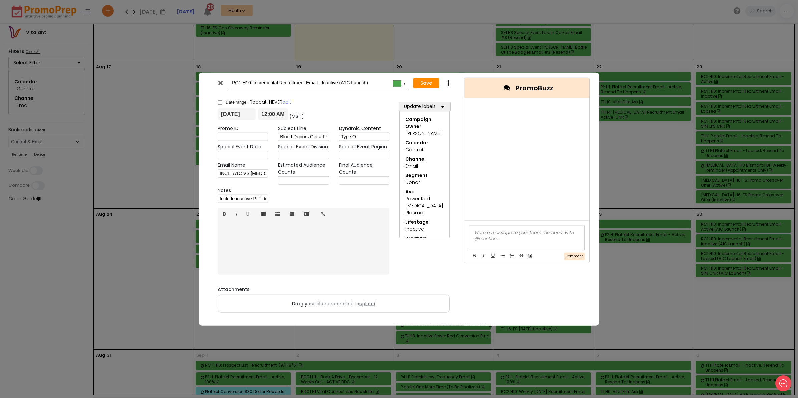
click at [221, 84] on icon at bounding box center [220, 82] width 5 height 7
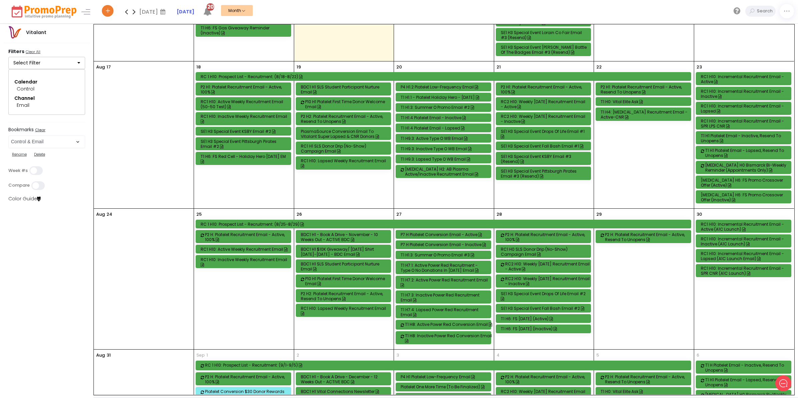
click at [730, 259] on div "RC1 H10: Incremental Recruitment Email - Lapsed (A1C Launch Email)" at bounding box center [744, 256] width 87 height 10
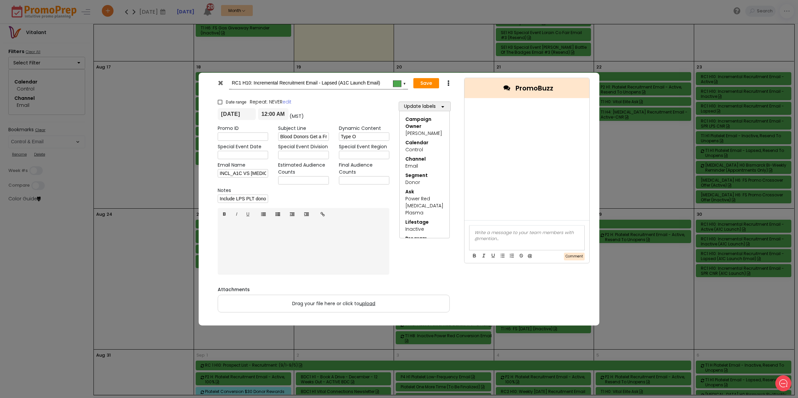
click at [219, 84] on icon at bounding box center [220, 82] width 5 height 7
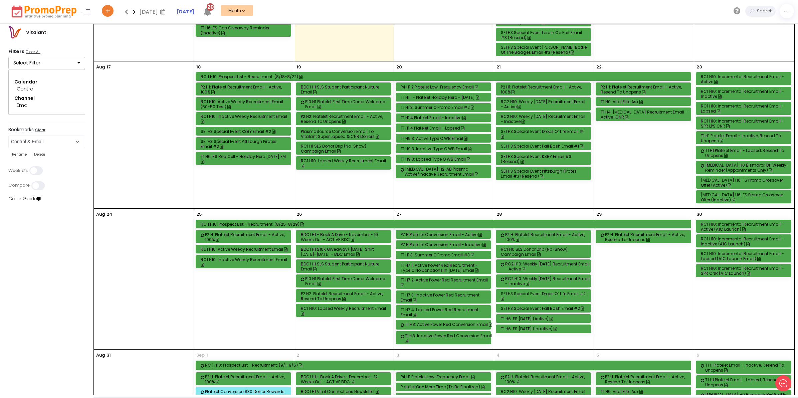
click at [740, 274] on div "RC1 H10: Incremental Recruitment Email - SPR CNR (A1C Launch)" at bounding box center [744, 271] width 87 height 10
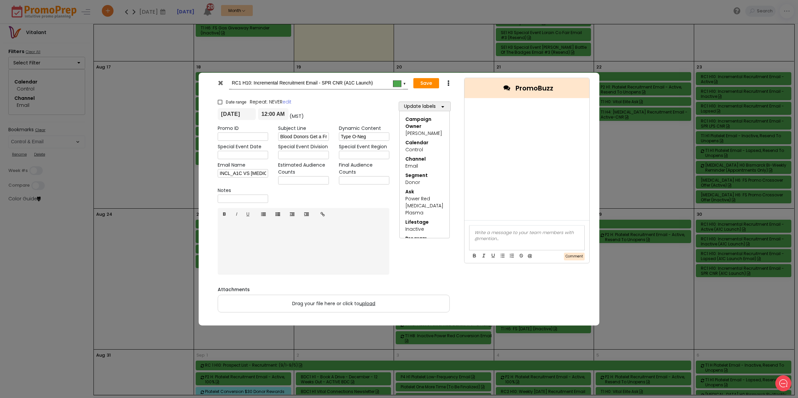
click at [221, 81] on icon at bounding box center [220, 82] width 5 height 7
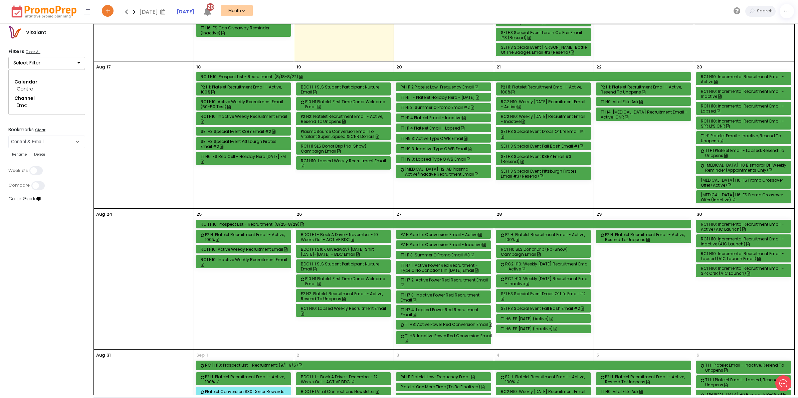
click at [732, 276] on div "RC1 H10: Incremental Recruitment Email - SPR CNR (A1C Launch)" at bounding box center [744, 271] width 87 height 10
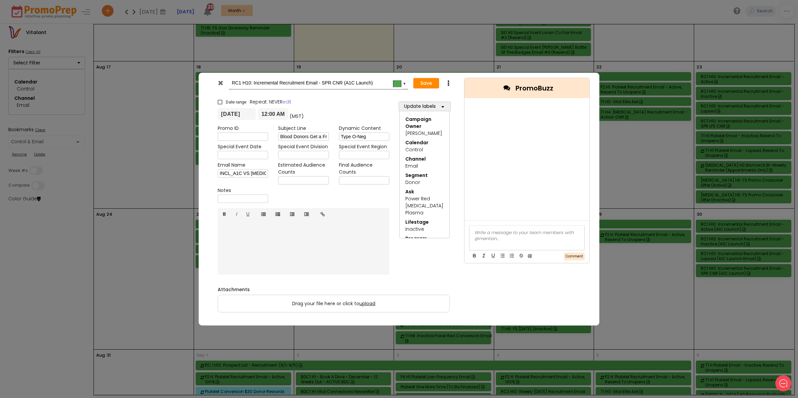
click at [429, 82] on button "Save" at bounding box center [426, 83] width 26 height 11
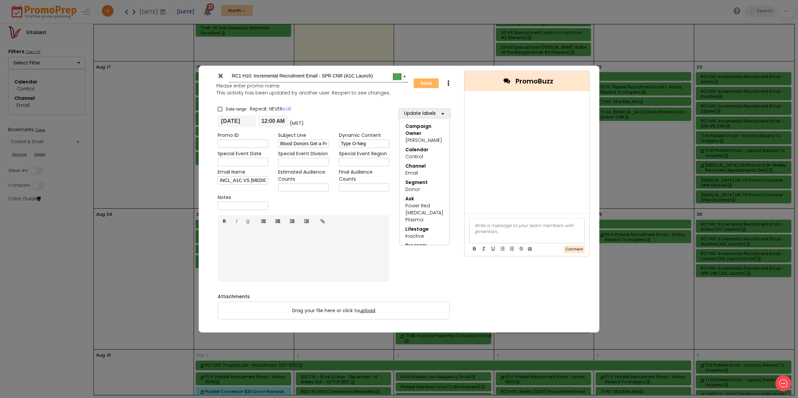
type input "[DATE]"
type input "00:00"
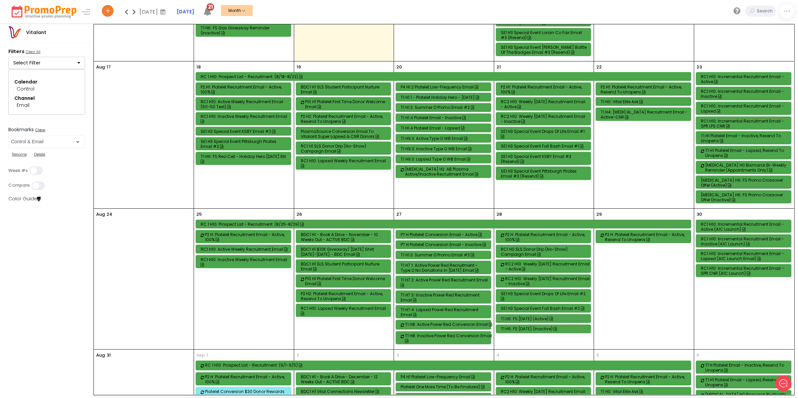
scroll to position [337, 0]
